Goal: Task Accomplishment & Management: Manage account settings

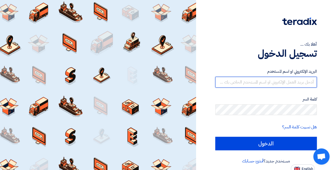
click at [274, 80] on input "text" at bounding box center [266, 82] width 102 height 11
paste input "[PERSON_NAME][EMAIL_ADDRESS][DOMAIN_NAME]"
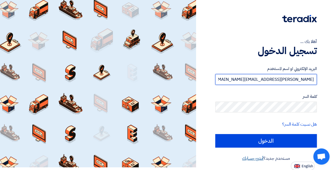
type input "[PERSON_NAME][EMAIL_ADDRESS][DOMAIN_NAME]"
click at [254, 158] on link "أنشئ حسابك" at bounding box center [252, 158] width 21 height 7
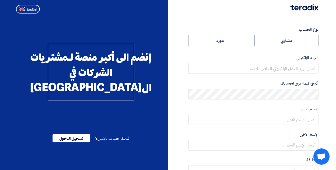
drag, startPoint x: 317, startPoint y: 1, endPoint x: 189, endPoint y: 30, distance: 132.3
click at [189, 30] on label "نوع الحساب" at bounding box center [254, 30] width 130 height 6
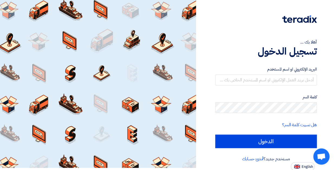
scroll to position [3, 0]
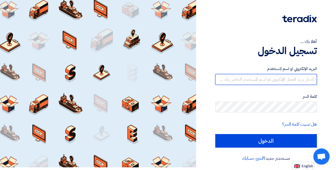
click at [294, 79] on input "text" at bounding box center [266, 79] width 102 height 11
type input "mohammed.naji@cenomi.com"
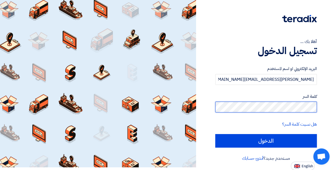
click at [215, 134] on input "الدخول" at bounding box center [266, 141] width 102 height 14
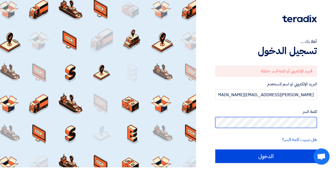
scroll to position [18, 0]
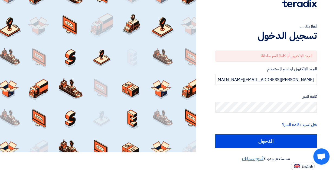
click at [254, 159] on link "أنشئ حسابك" at bounding box center [252, 159] width 21 height 7
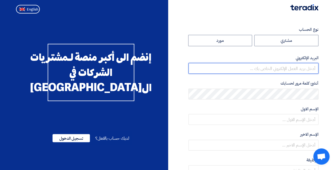
click at [284, 69] on input "email" at bounding box center [254, 68] width 130 height 11
type input "[PERSON_NAME][EMAIL_ADDRESS][DOMAIN_NAME]"
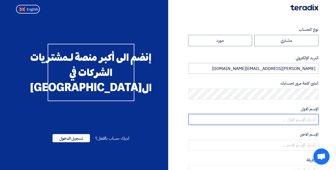
type input "MOHAMMED"
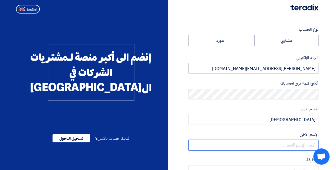
type input "NAJI"
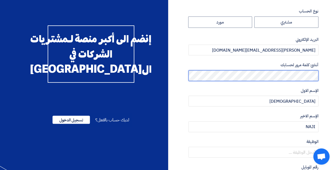
scroll to position [27, 0]
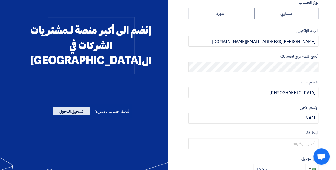
click at [79, 115] on span "تسجيل الدخول" at bounding box center [71, 111] width 37 height 8
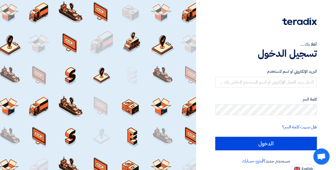
type input "[PERSON_NAME][EMAIL_ADDRESS][DOMAIN_NAME]"
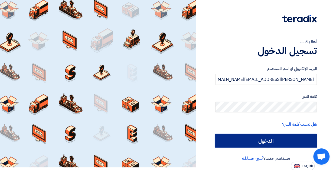
click at [263, 143] on input "الدخول" at bounding box center [266, 141] width 102 height 14
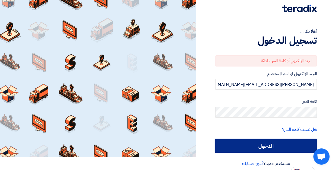
scroll to position [18, 0]
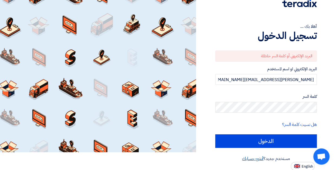
click at [249, 160] on link "أنشئ حسابك" at bounding box center [252, 159] width 21 height 7
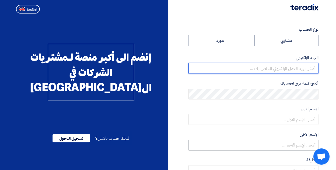
type input "[PERSON_NAME][EMAIL_ADDRESS][DOMAIN_NAME]"
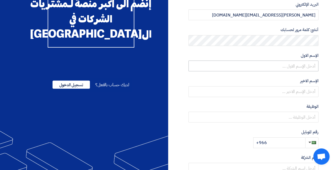
scroll to position [54, 0]
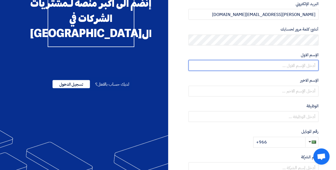
click at [296, 66] on input "text" at bounding box center [254, 65] width 130 height 11
type input "MOHAMMED"
type input "NAJI"
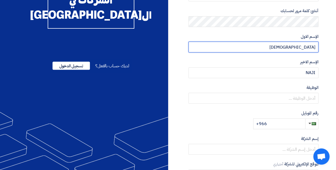
scroll to position [81, 0]
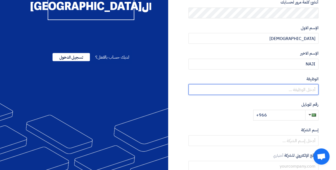
click at [291, 89] on input "text" at bounding box center [254, 89] width 130 height 11
click at [290, 89] on input "text" at bounding box center [254, 89] width 130 height 11
click at [277, 89] on input "text" at bounding box center [254, 89] width 130 height 11
type input "f"
type input "FM"
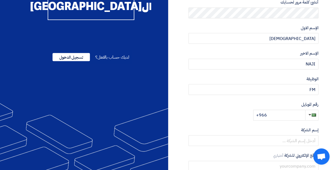
click at [237, 105] on label "رقم الموبايل" at bounding box center [254, 105] width 130 height 6
click at [294, 116] on input "+966" at bounding box center [279, 115] width 52 height 11
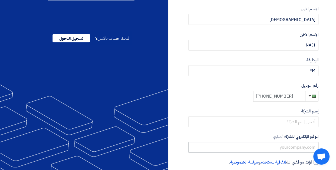
scroll to position [108, 0]
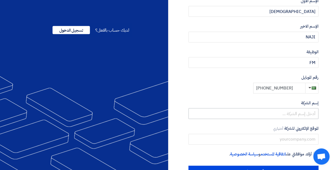
type input "[PHONE_NUMBER]"
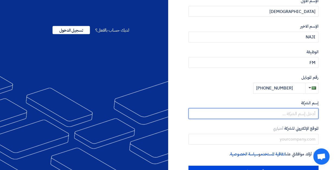
click at [277, 116] on input "text" at bounding box center [254, 113] width 130 height 11
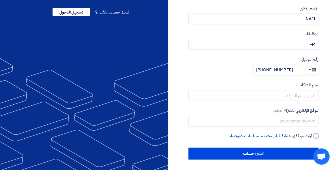
click at [316, 135] on div at bounding box center [316, 136] width 5 height 5
click at [312, 135] on input "أؤكد موافقتي على اتفاقية المستخدم و سياسة الخصوصية ." at bounding box center [247, 138] width 130 height 11
checkbox input "true"
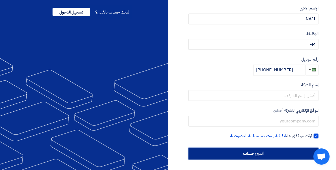
click at [282, 157] on input "أنشئ حساب" at bounding box center [254, 154] width 130 height 12
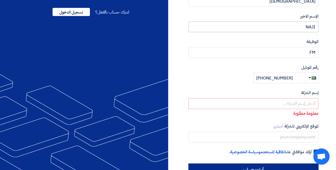
scroll to position [0, 0]
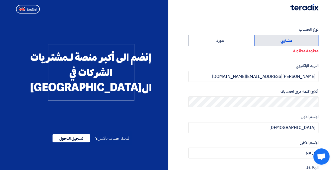
click at [281, 42] on label "مشتري" at bounding box center [286, 40] width 64 height 11
click at [281, 42] on input "مشتري" at bounding box center [287, 40] width 64 height 11
radio input "true"
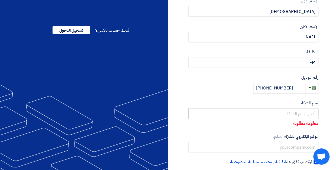
scroll to position [134, 0]
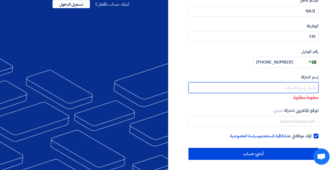
click at [290, 87] on input "text" at bounding box center [254, 87] width 130 height 11
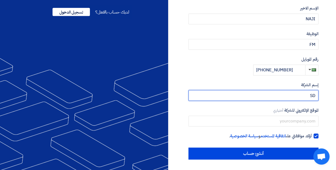
type input "S"
type input "CNOMI"
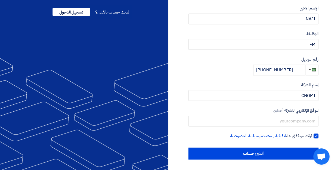
click at [242, 112] on label "الموقع الإلكتروني للشركة أختياري" at bounding box center [254, 111] width 130 height 6
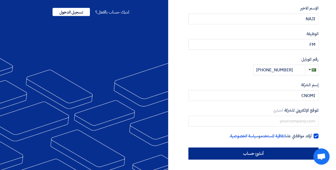
click at [272, 158] on input "أنشئ حساب" at bounding box center [254, 154] width 130 height 12
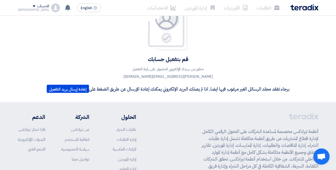
scroll to position [27, 0]
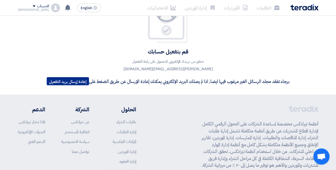
click at [66, 82] on button "إعادة إرسال بريد التفعيل" at bounding box center [68, 81] width 42 height 8
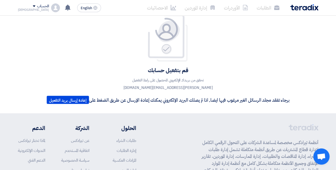
scroll to position [0, 0]
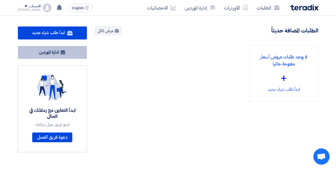
click at [47, 52] on link "ادارة الموردين" at bounding box center [52, 52] width 69 height 13
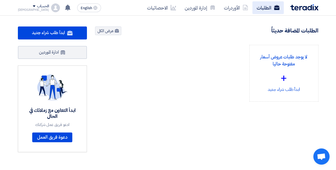
click at [267, 7] on link "الطلبات" at bounding box center [267, 7] width 31 height 13
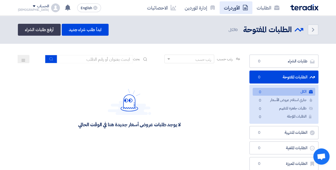
click at [227, 5] on link "الأوردرات" at bounding box center [236, 7] width 33 height 13
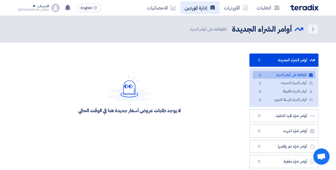
click at [194, 7] on link "إدارة الموردين" at bounding box center [199, 7] width 39 height 13
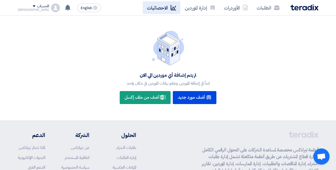
click at [154, 9] on link "الاحصائيات" at bounding box center [162, 7] width 38 height 13
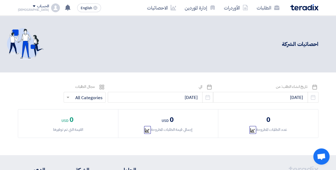
click at [37, 7] on div "الحساب" at bounding box center [43, 6] width 12 height 5
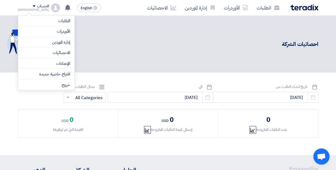
click at [115, 53] on div "احصائيات الشركة" at bounding box center [168, 44] width 301 height 41
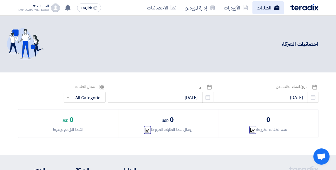
click at [267, 9] on link "الطلبات" at bounding box center [267, 7] width 31 height 13
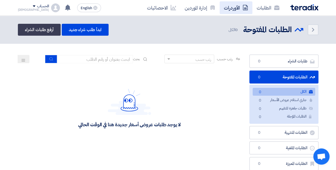
click at [230, 7] on link "الأوردرات" at bounding box center [236, 7] width 33 height 13
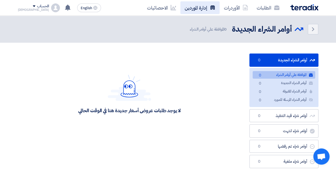
click at [193, 6] on link "إدارة الموردين" at bounding box center [199, 7] width 39 height 13
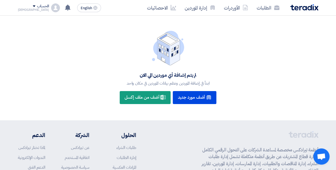
click at [296, 9] on img at bounding box center [304, 7] width 28 height 6
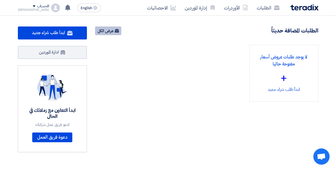
click at [110, 31] on link "عرض الكل" at bounding box center [108, 31] width 26 height 9
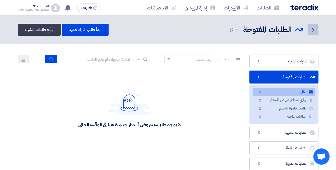
click at [309, 30] on link "Back" at bounding box center [313, 29] width 11 height 11
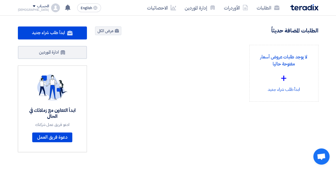
click at [320, 159] on span "Open chat" at bounding box center [321, 158] width 9 height 8
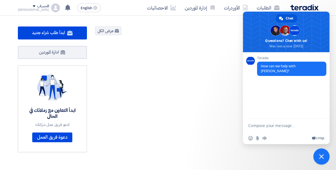
click at [230, 78] on div "لا يوجد طلبات عروض أسعار مفتوحة حاليا + ابدأ طلب شراء جديد" at bounding box center [207, 78] width 232 height 66
click at [220, 55] on div "لا يوجد طلبات عروض أسعار مفتوحة حاليا + ابدأ طلب شراء جديد" at bounding box center [207, 78] width 232 height 66
click at [191, 128] on div "2 طلبات متبقية 1 مزادات متبقية ابدأ طلب شراء جديد" at bounding box center [207, 91] width 232 height 128
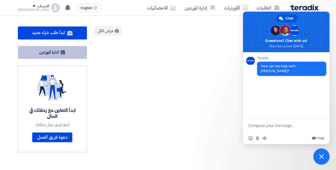
click at [60, 54] on link "ادارة الموردين" at bounding box center [52, 52] width 69 height 13
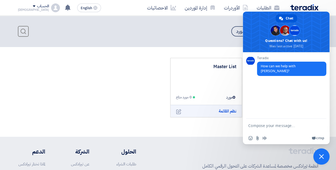
click at [144, 91] on div "+ أضف قائمة جديدة Master List 0 مورد 0 مورد متاح نظم القائمة Edit" at bounding box center [168, 92] width 305 height 68
click at [210, 45] on header "Back إدارة الموردين 1 قائمة 0 مورد" at bounding box center [168, 31] width 336 height 31
click at [319, 155] on span "Close chat" at bounding box center [321, 157] width 16 height 16
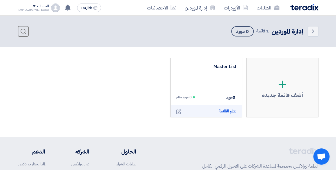
click at [263, 34] on div "1 قائمة 0 مورد" at bounding box center [249, 31] width 40 height 12
click at [263, 31] on div "1 قائمة 0 مورد" at bounding box center [249, 31] width 40 height 12
click at [291, 34] on div "إدارة الموردين" at bounding box center [288, 32] width 32 height 10
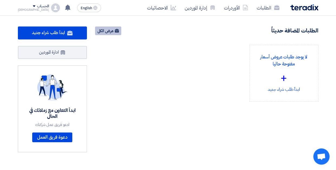
click at [109, 31] on link "عرض الكل" at bounding box center [108, 31] width 26 height 9
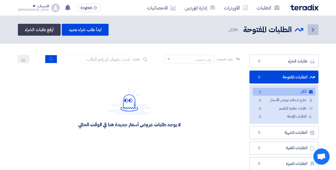
click at [318, 29] on link "Back" at bounding box center [313, 29] width 11 height 11
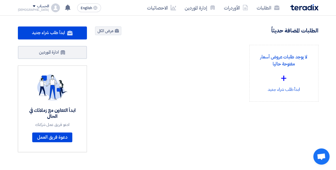
click at [33, 6] on span at bounding box center [34, 6] width 3 height 2
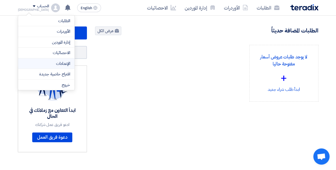
click at [55, 63] on link "الإعدادات" at bounding box center [46, 64] width 48 height 6
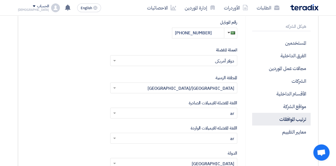
scroll to position [163, 0]
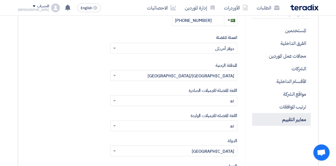
click at [281, 121] on p "معايير التقييم" at bounding box center [281, 119] width 59 height 13
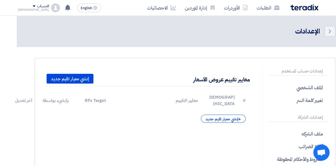
scroll to position [0, -17]
click at [328, 32] on icon "Back" at bounding box center [330, 31] width 7 height 7
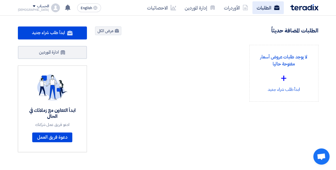
click at [261, 6] on link "الطلبات" at bounding box center [267, 7] width 31 height 13
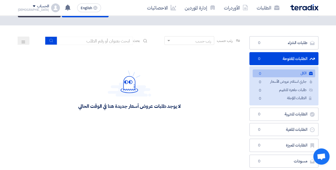
scroll to position [27, 0]
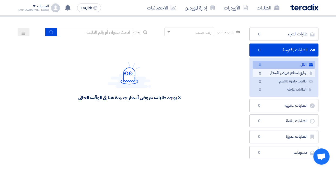
click at [279, 73] on link "جاري استلام عروض الأسعار جاري استلام عروض الأسعار 0" at bounding box center [284, 73] width 63 height 8
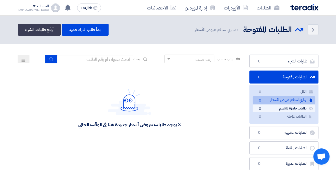
click at [282, 106] on link "طلبات جاهزة للتقييم طلبات جاهزة للتقييم 0" at bounding box center [284, 109] width 63 height 8
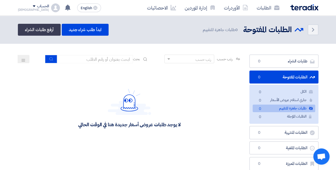
click at [125, 29] on div "Back الطلبات المفتوحة الطلبات المفتوحة 0 طلبات جاهزة للتقييم ابدأ طلب شراء جديد…" at bounding box center [168, 30] width 301 height 12
click at [202, 6] on link "إدارة الموردين" at bounding box center [199, 7] width 39 height 13
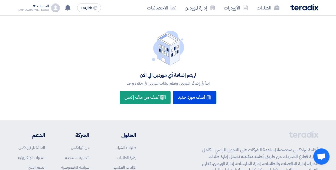
click at [33, 6] on span at bounding box center [34, 6] width 3 height 2
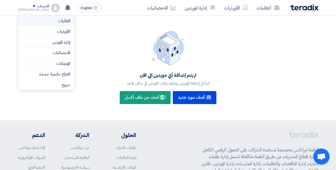
click at [70, 20] on li "الطلبات" at bounding box center [46, 21] width 56 height 11
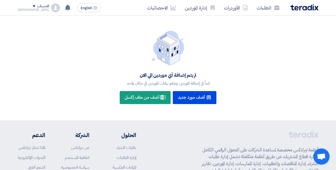
click at [21, 6] on div "الحساب" at bounding box center [33, 6] width 31 height 5
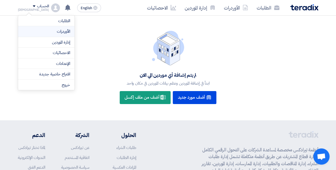
click at [46, 30] on link "الأوردرات" at bounding box center [46, 31] width 48 height 6
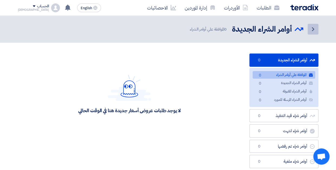
click at [317, 29] on link "Back" at bounding box center [313, 29] width 11 height 11
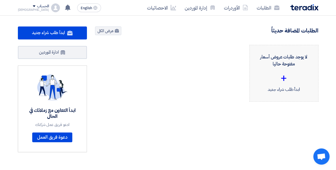
click at [281, 71] on div "+" at bounding box center [284, 78] width 60 height 16
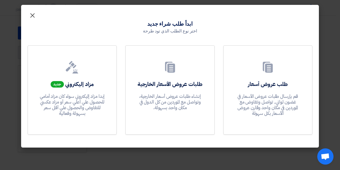
click at [34, 16] on span "×" at bounding box center [32, 15] width 7 height 16
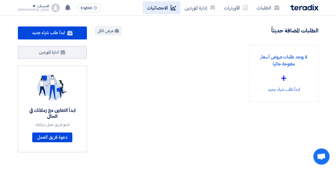
click at [165, 8] on link "الاحصائيات" at bounding box center [162, 7] width 38 height 13
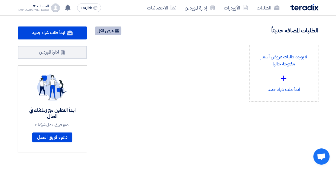
click at [109, 32] on link "عرض الكل" at bounding box center [108, 31] width 26 height 9
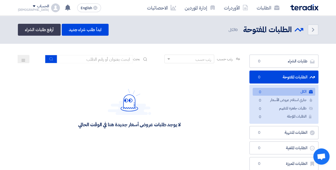
click at [22, 59] on icon at bounding box center [23, 60] width 4 height 4
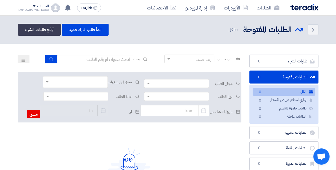
click at [67, 144] on div "لا يوجد طلبات عروض أسعار جديدة هنا في الوقت الحالي" at bounding box center [129, 167] width 223 height 81
click at [313, 32] on icon "Back" at bounding box center [313, 30] width 7 height 7
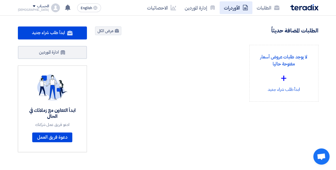
click at [235, 10] on link "الأوردرات" at bounding box center [236, 7] width 33 height 13
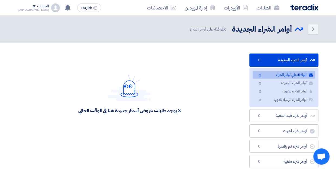
click at [174, 126] on div "لا يوجد طلبات عروض أسعار جديدة هنا في الوقت الحالي" at bounding box center [129, 94] width 223 height 81
click at [275, 153] on ul "أوامر الشراء الجديدة أوامر الشراء الجديدة 0 الموافقة علي أوامر الشراء الموافقة …" at bounding box center [283, 111] width 69 height 115
